Goal: Answer question/provide support

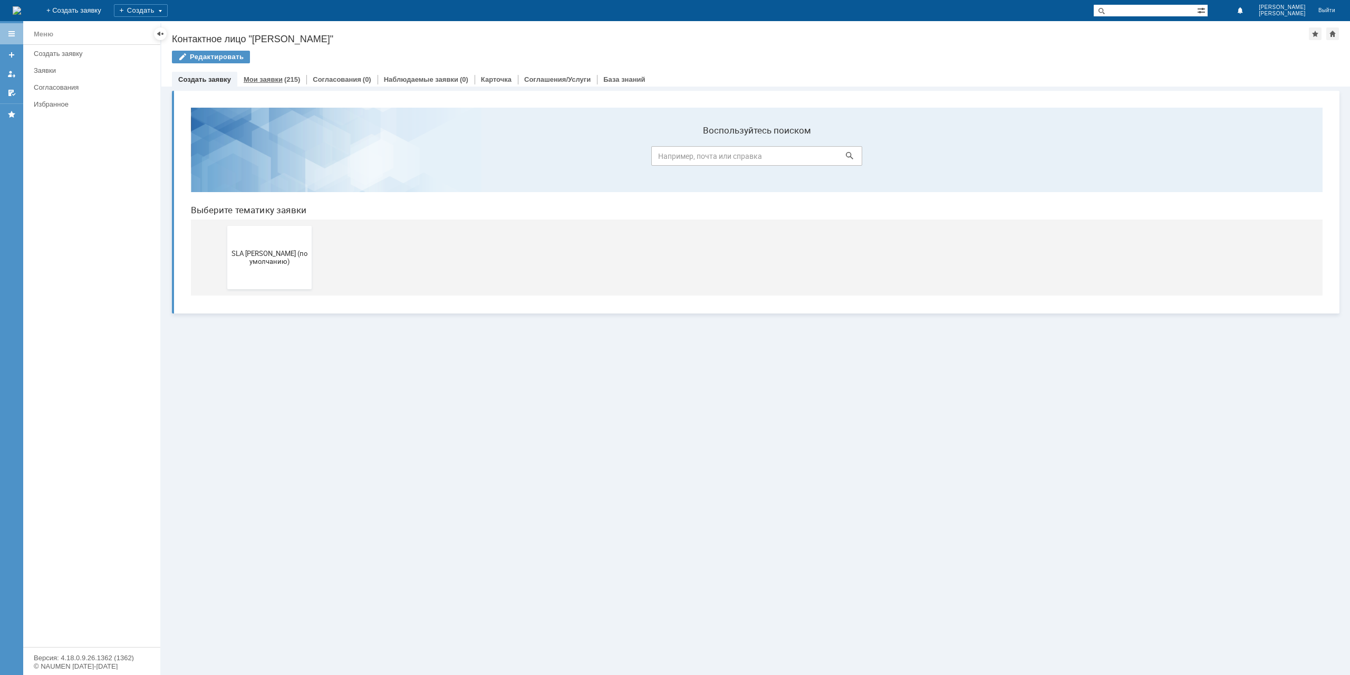
click at [247, 80] on link "Мои заявки" at bounding box center [263, 79] width 39 height 8
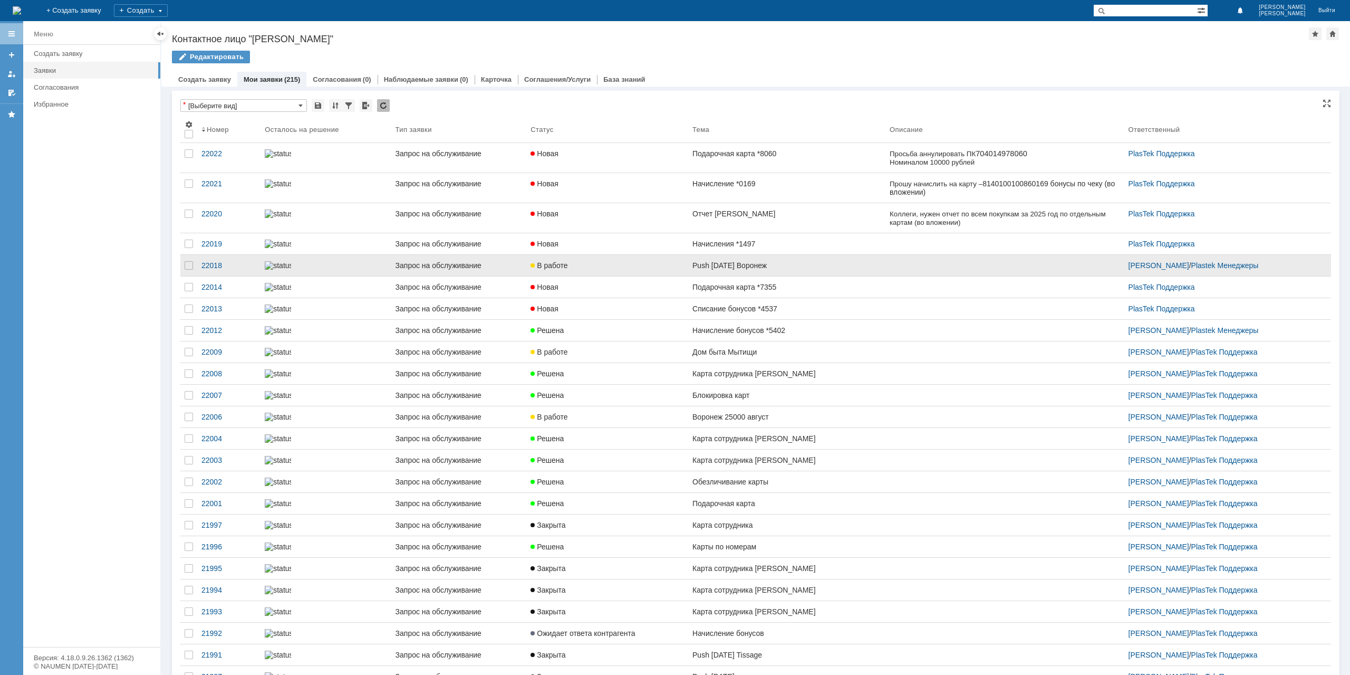
click at [629, 262] on link "В работе" at bounding box center [607, 265] width 162 height 21
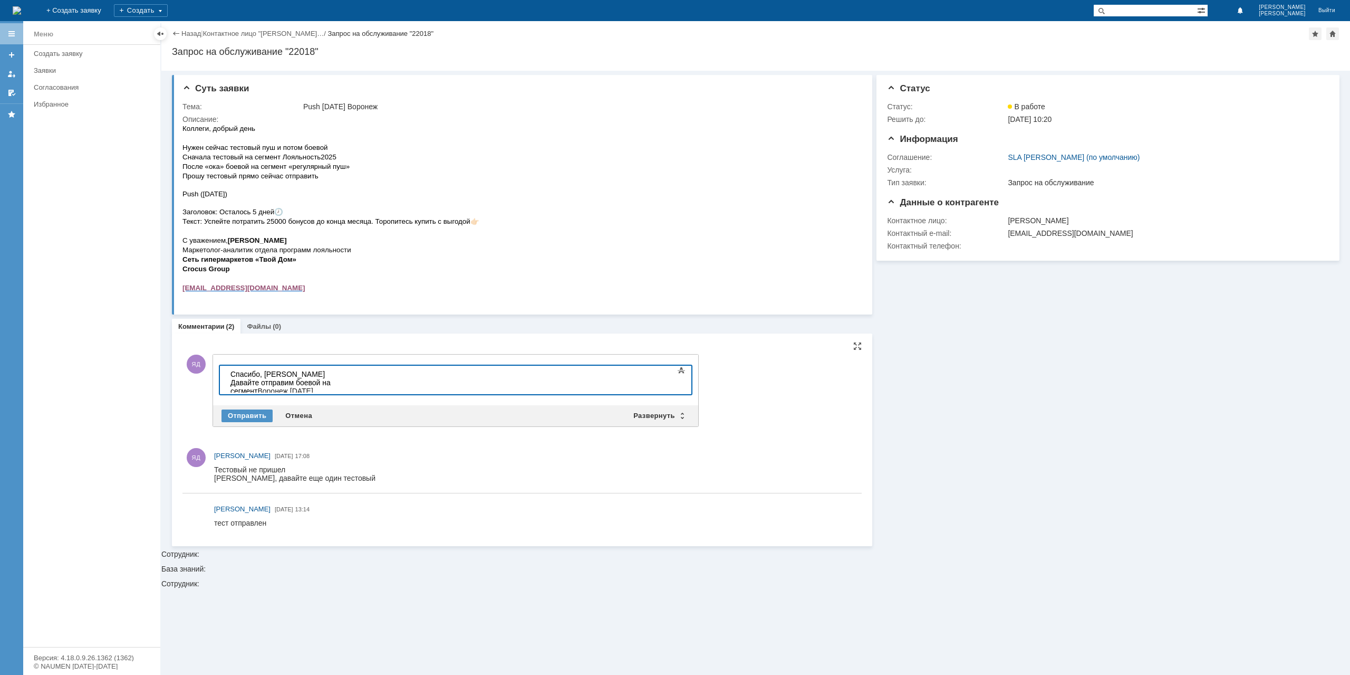
click at [359, 381] on div "Спасибо, [PERSON_NAME] отправим боевой на сегмент Воронеж [DATE]" at bounding box center [306, 382] width 150 height 25
click at [380, 384] on div "Спасибо, [PERSON_NAME] отправим боевой на сегмент " Воронеж [DATE]" at bounding box center [306, 382] width 150 height 25
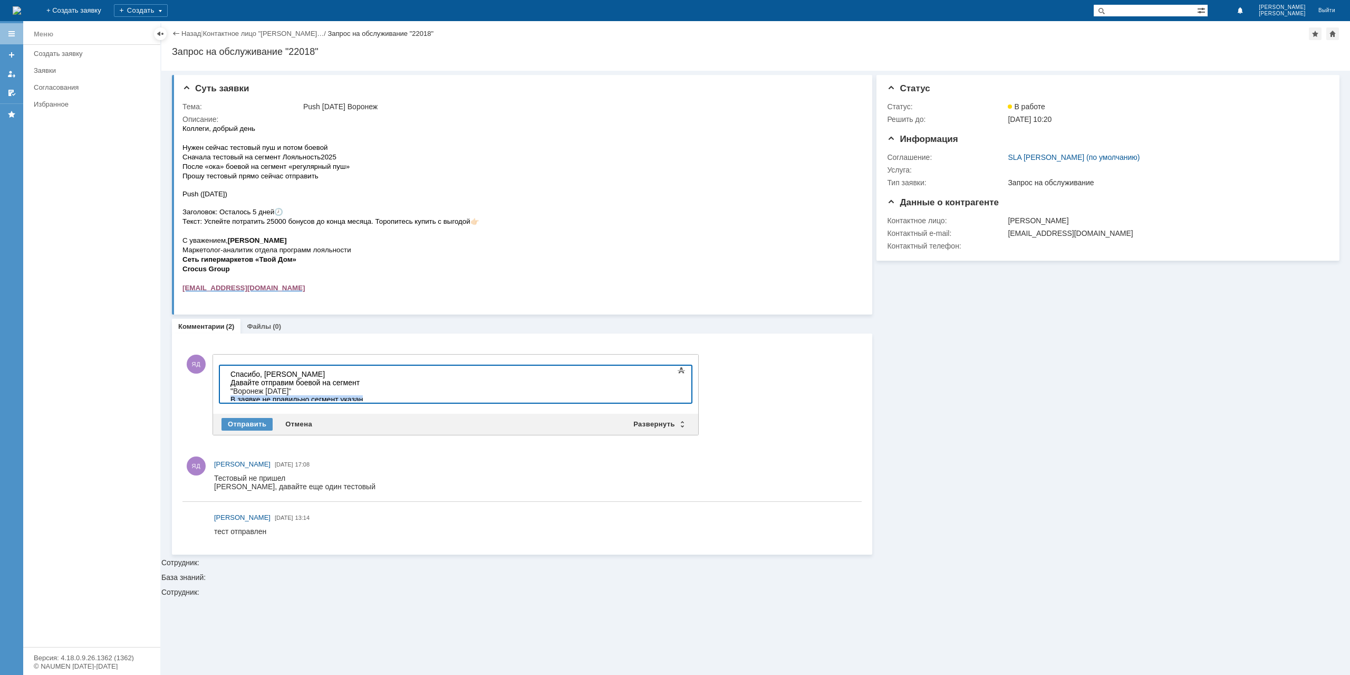
drag, startPoint x: 366, startPoint y: 395, endPoint x: 211, endPoint y: 390, distance: 154.6
click at [226, 390] on html "Спасибо, [PERSON_NAME] отправим боевой на сегмент " Воронеж [DATE]" В заявке не…" at bounding box center [305, 387] width 158 height 42
click at [324, 375] on div "Спасибо, [PERSON_NAME] отправим боевой на сегмент " Воронеж [DATE]"" at bounding box center [306, 387] width 150 height 34
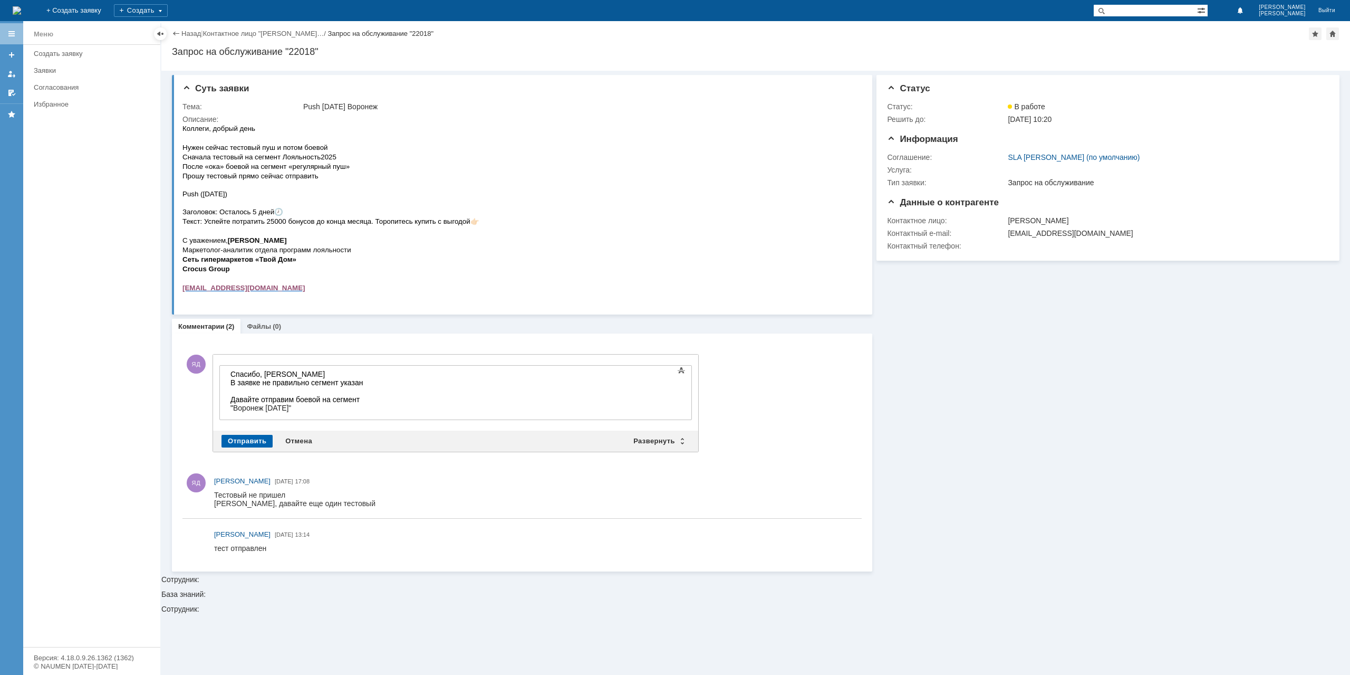
click at [256, 437] on div "Отправить" at bounding box center [247, 441] width 51 height 13
